Goal: Information Seeking & Learning: Check status

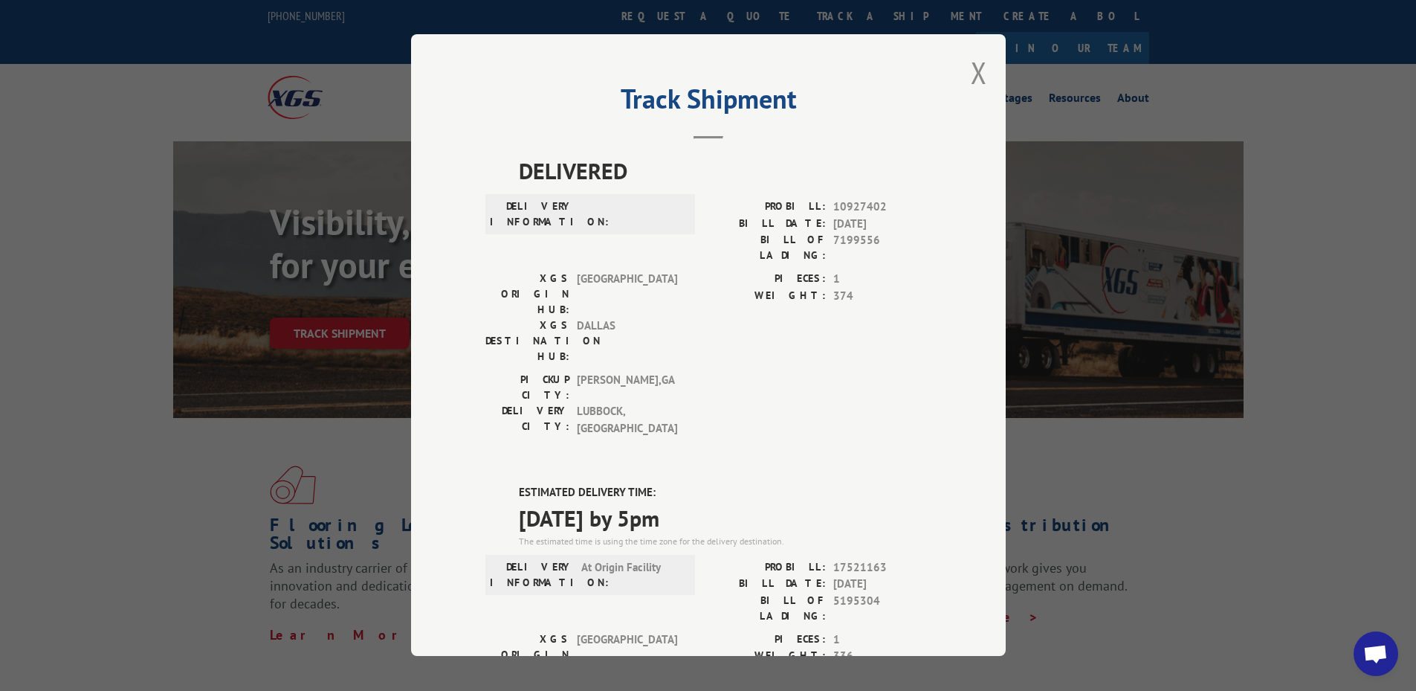
click at [962, 69] on div "Track Shipment DELIVERED DELIVERY INFORMATION: PROBILL: 10927402 BILL DATE: [DA…" at bounding box center [708, 344] width 595 height 621
click at [973, 72] on button "Close modal" at bounding box center [979, 72] width 16 height 39
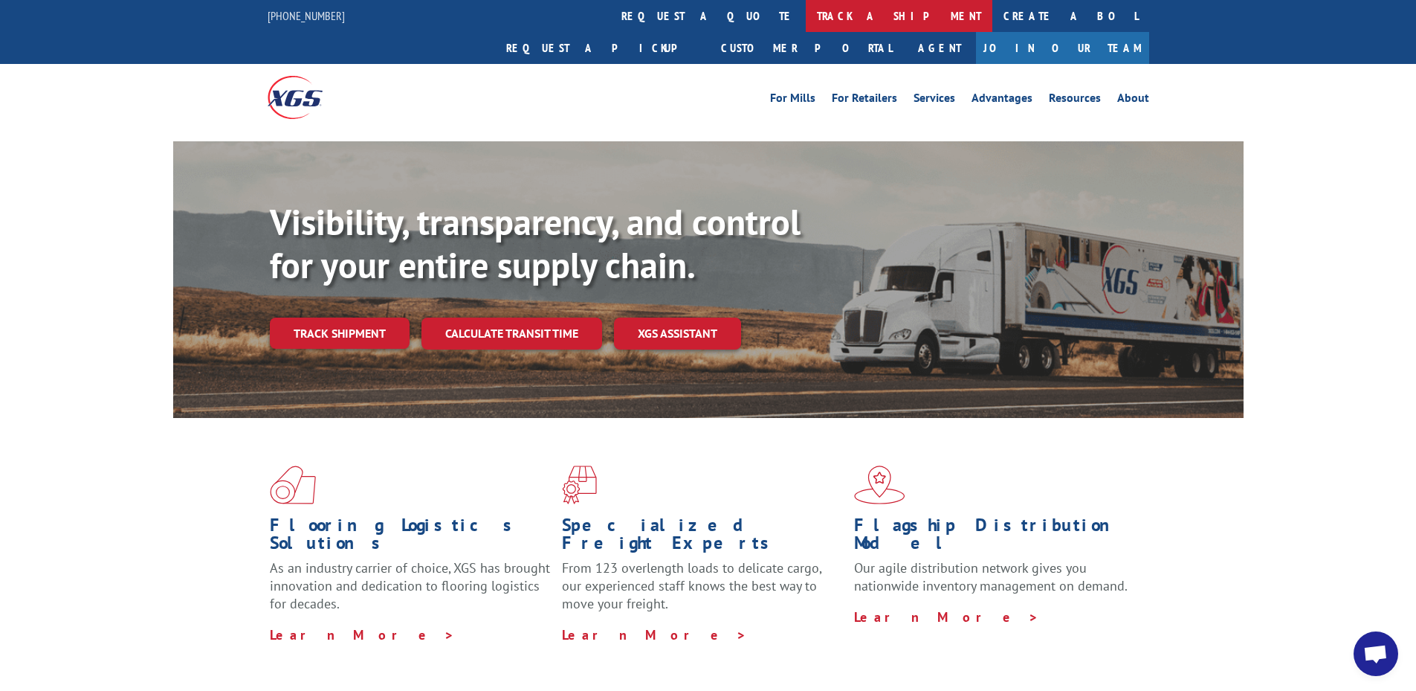
click at [806, 19] on link "track a shipment" at bounding box center [899, 16] width 187 height 32
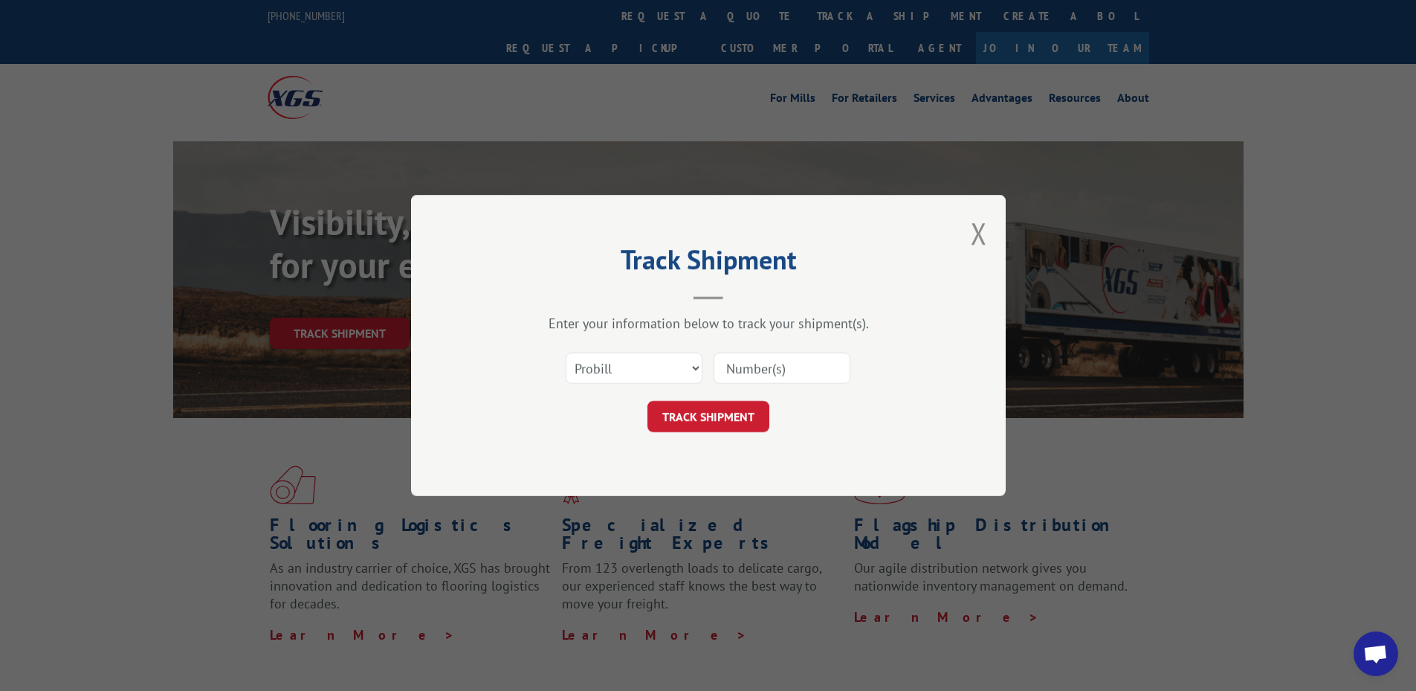
click at [621, 387] on div "Select category... Probill BOL PO" at bounding box center [708, 367] width 446 height 49
click at [618, 367] on select "Select category... Probill BOL PO" at bounding box center [634, 367] width 137 height 31
select select "po"
click at [566, 352] on select "Select category... Probill BOL PO" at bounding box center [634, 367] width 137 height 31
paste input "10519054"
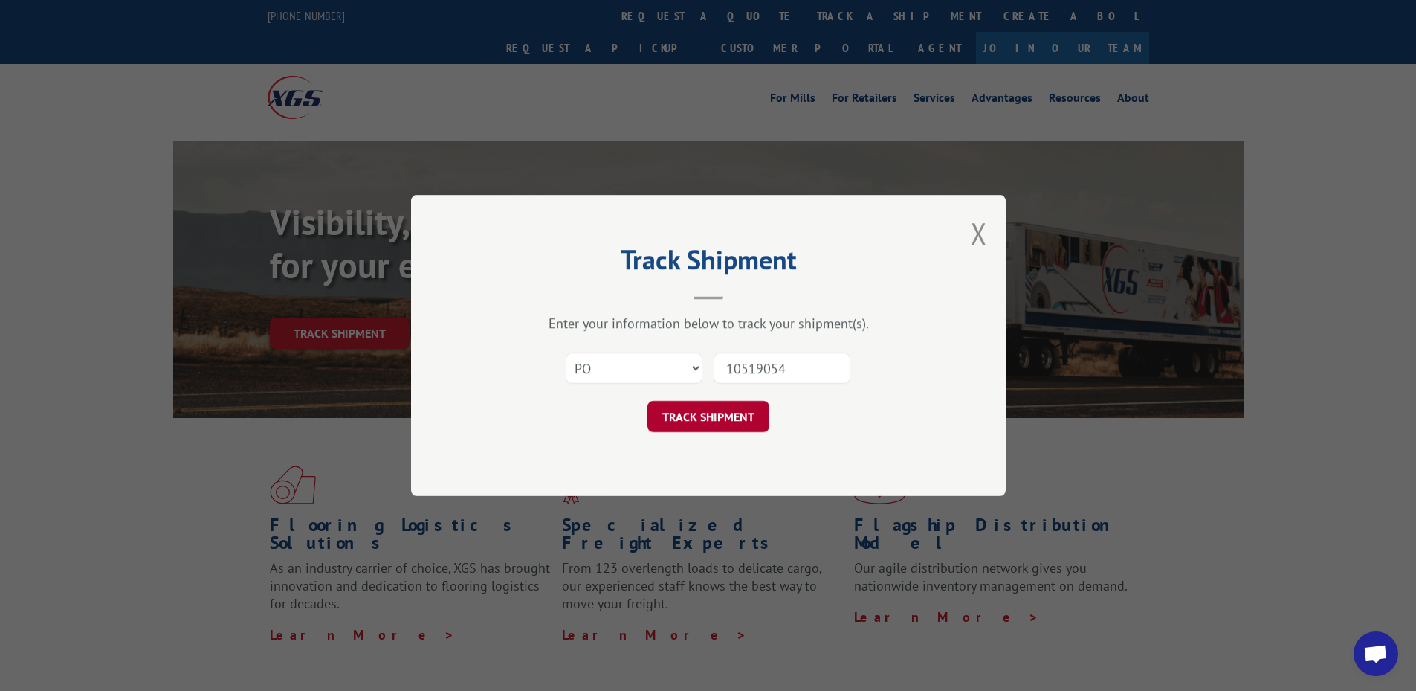
type input "10519054"
click at [686, 416] on button "TRACK SHIPMENT" at bounding box center [709, 416] width 122 height 31
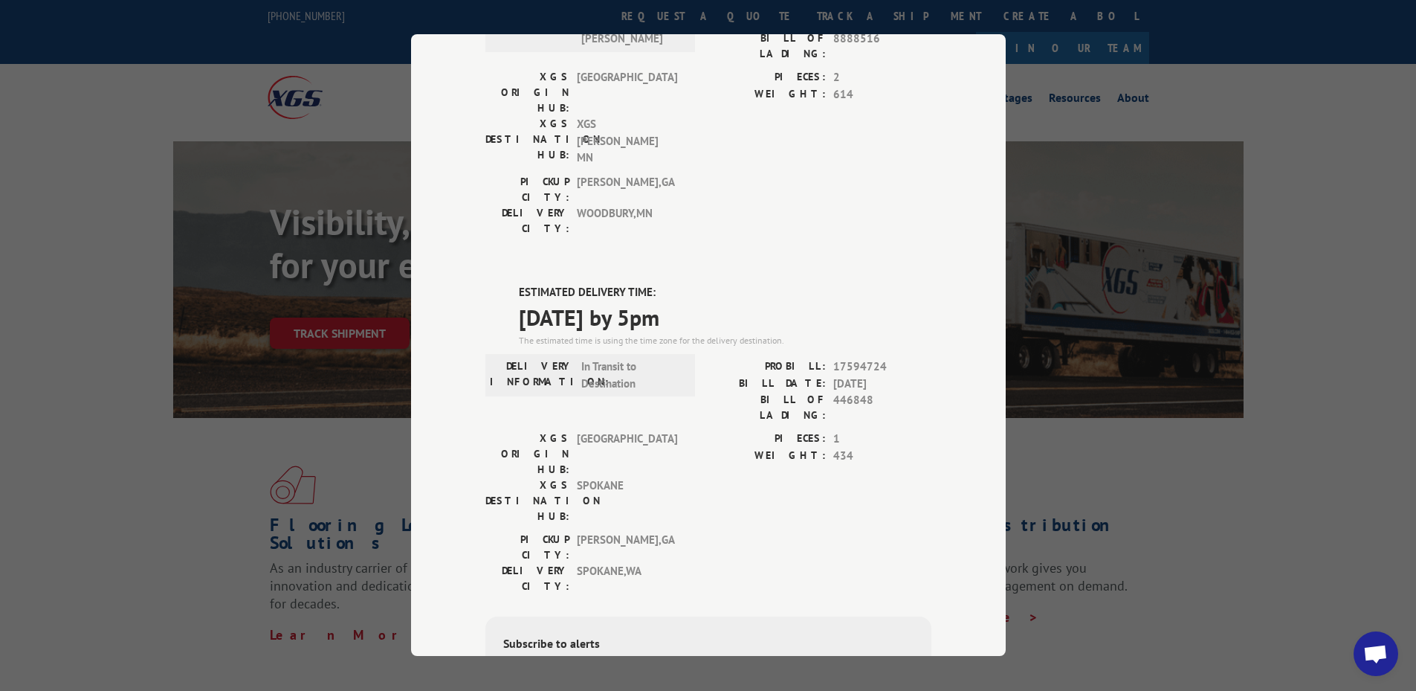
scroll to position [372, 0]
